Goal: Task Accomplishment & Management: Complete application form

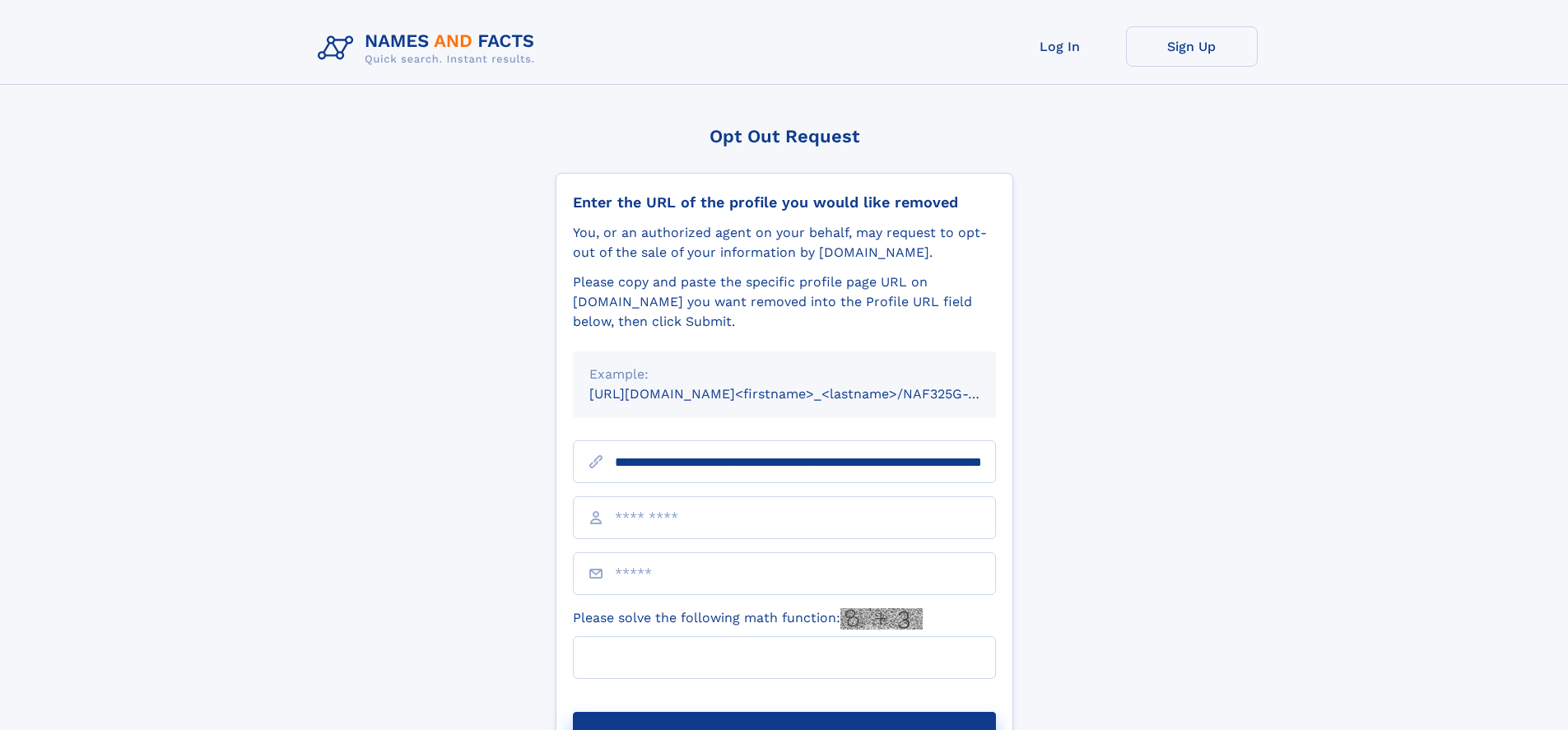
scroll to position [0, 178]
type input "**********"
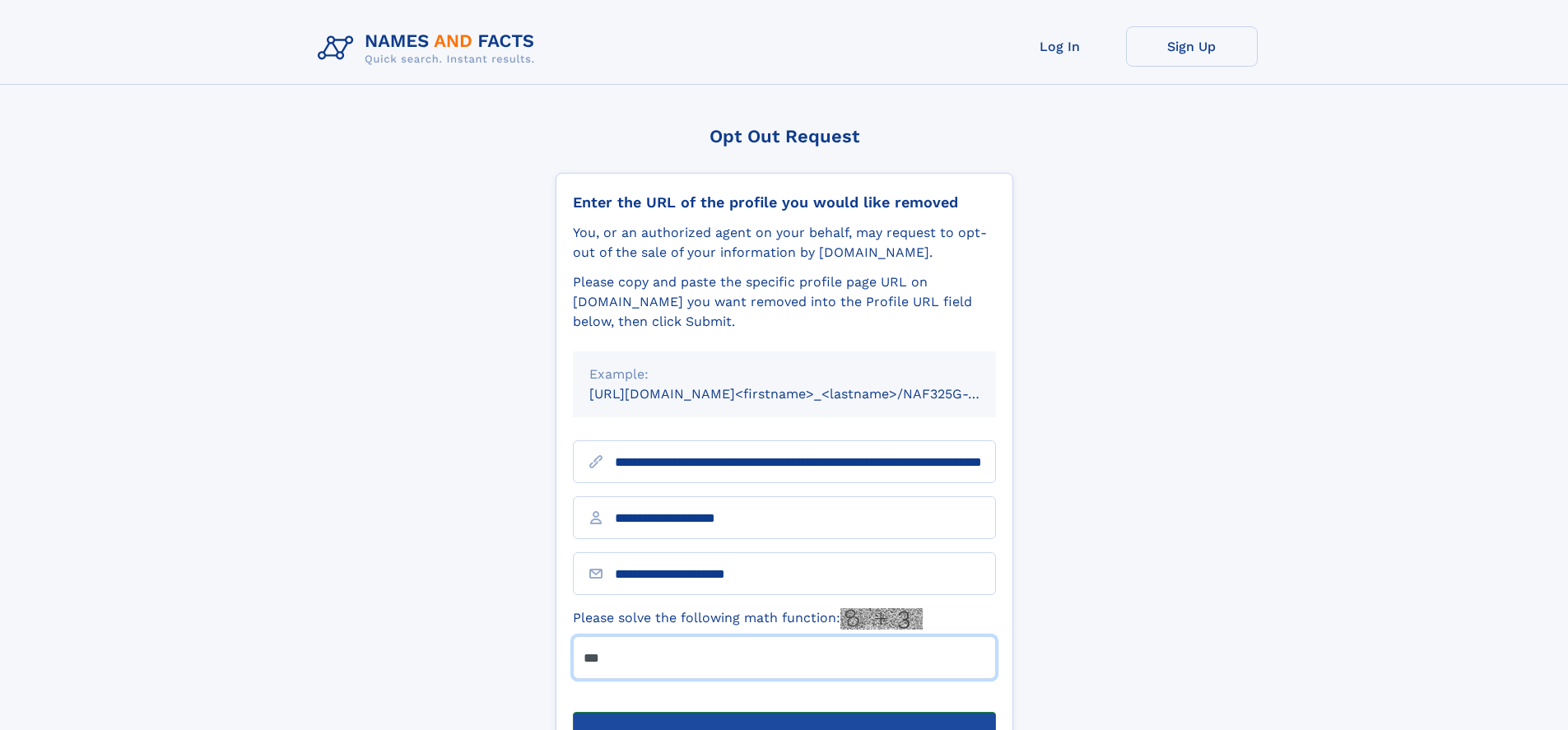
type input "***"
click at [783, 712] on button "Submit Opt Out Request" at bounding box center [784, 738] width 423 height 53
